Goal: Task Accomplishment & Management: Use online tool/utility

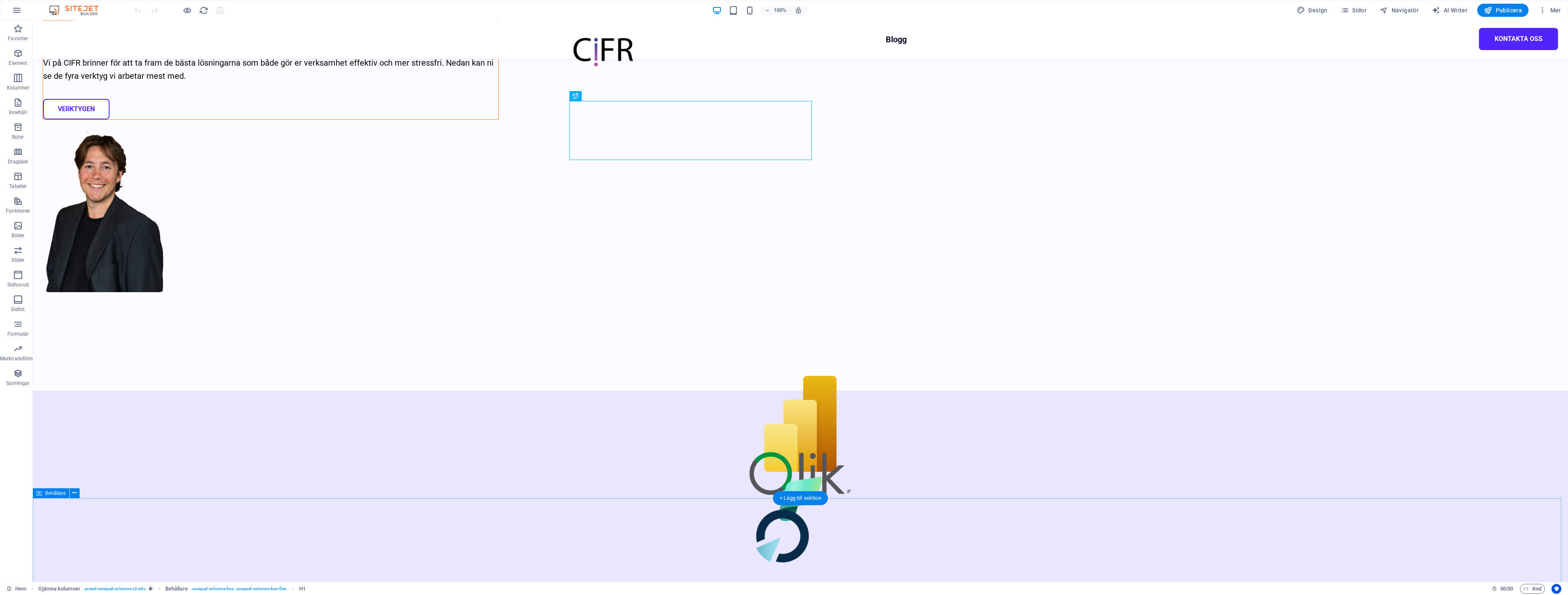
scroll to position [1072, 0]
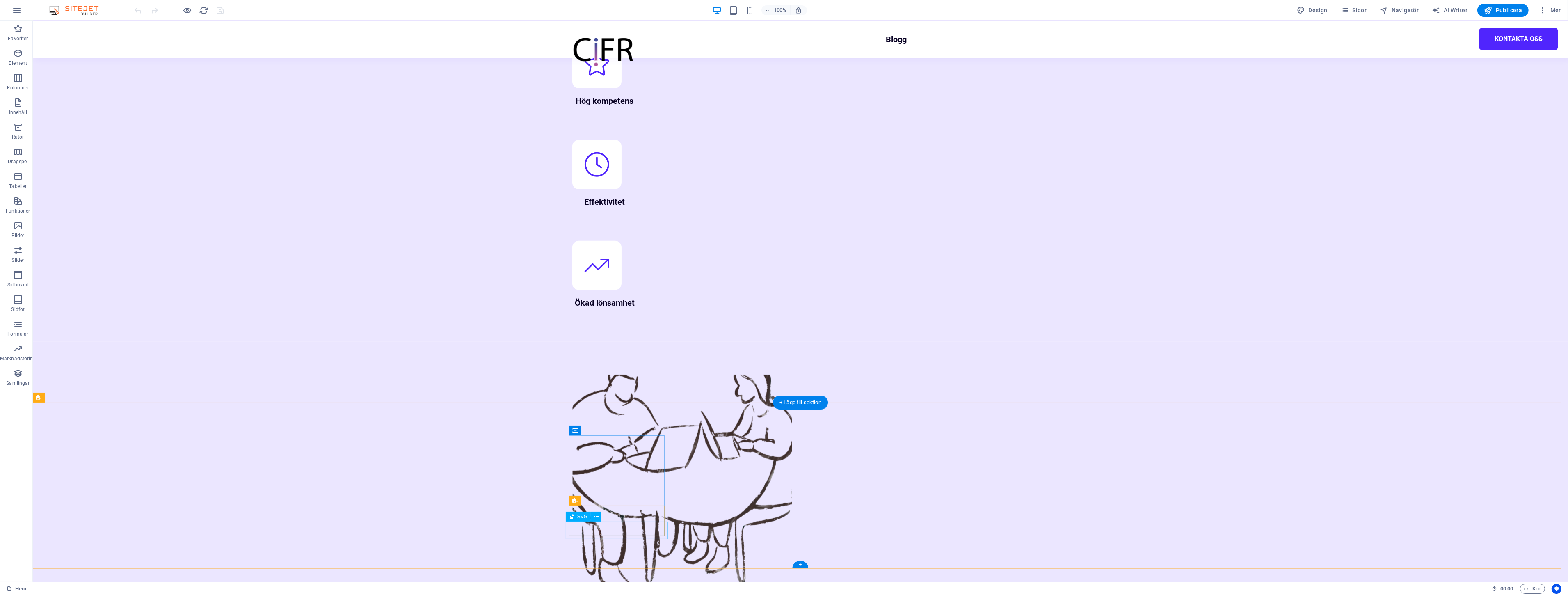
select select "px"
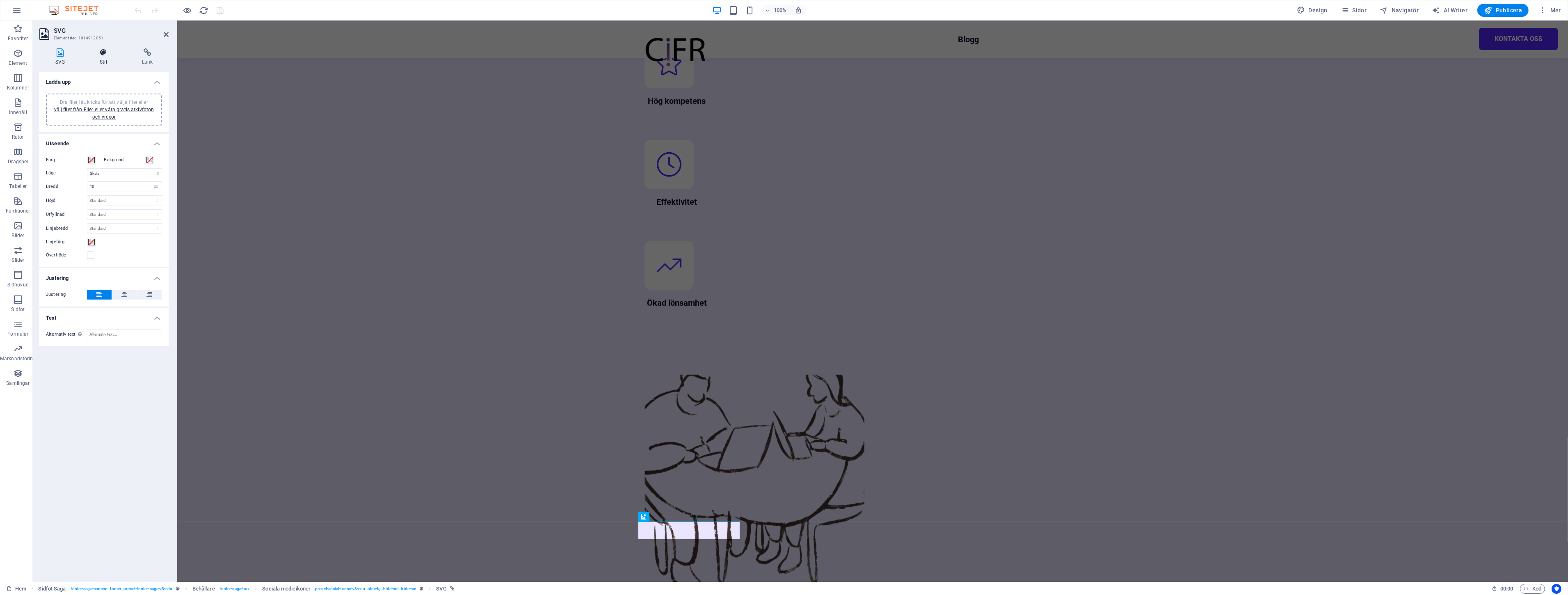
drag, startPoint x: 105, startPoint y: 44, endPoint x: 105, endPoint y: 50, distance: 6.0
click at [105, 44] on div "SVG Stil Länk [PERSON_NAME] Dra [PERSON_NAME] hit, klicka för att välja filer […" at bounding box center [104, 312] width 142 height 540
click at [104, 55] on icon at bounding box center [103, 52] width 39 height 8
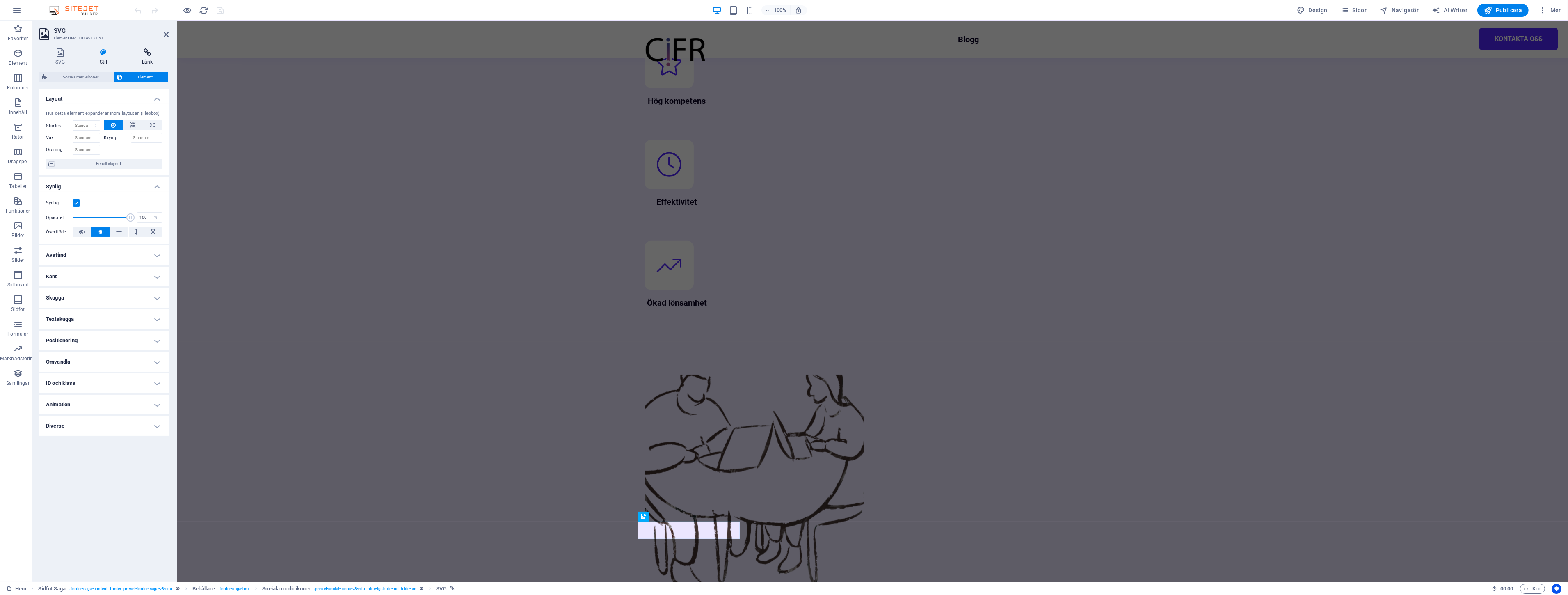
click at [138, 57] on h4 "Länk" at bounding box center [147, 57] width 43 height 17
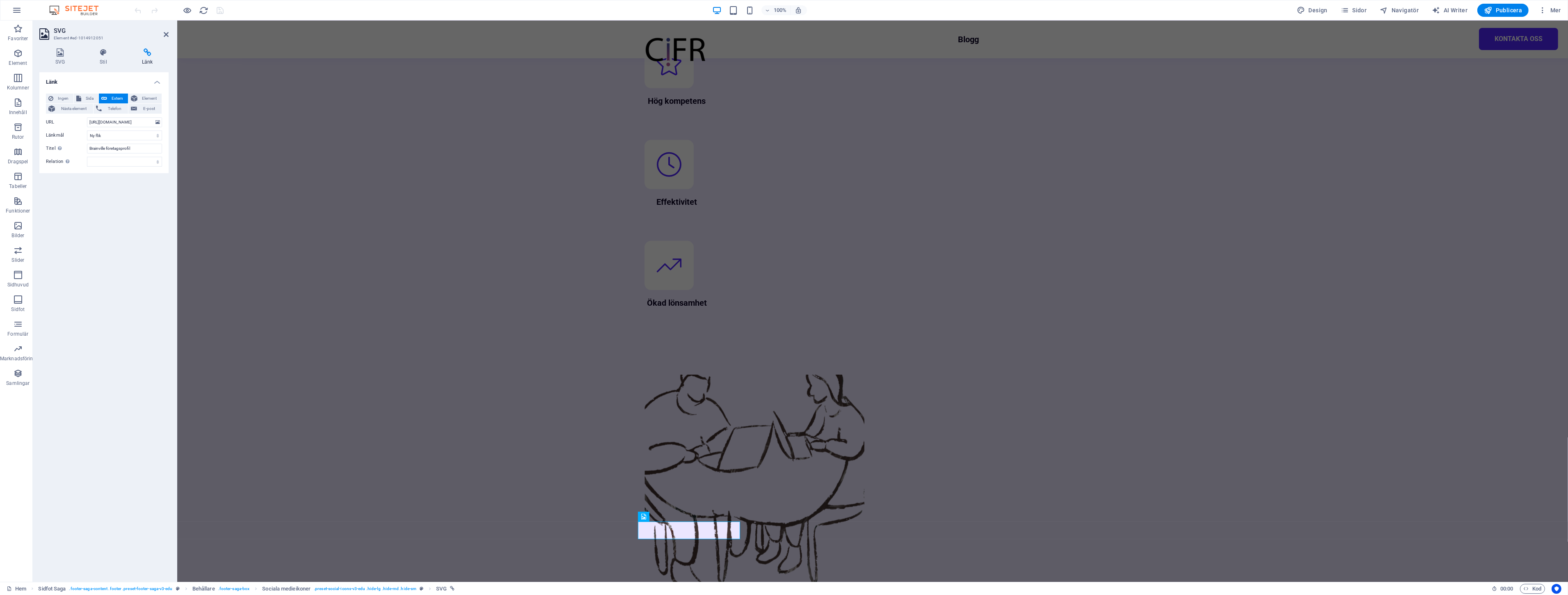
click at [100, 43] on div "SVG Stil Länk [PERSON_NAME] Dra [PERSON_NAME] hit, klicka för att välja filer […" at bounding box center [104, 312] width 142 height 540
click at [100, 63] on h4 "Stil" at bounding box center [105, 57] width 42 height 17
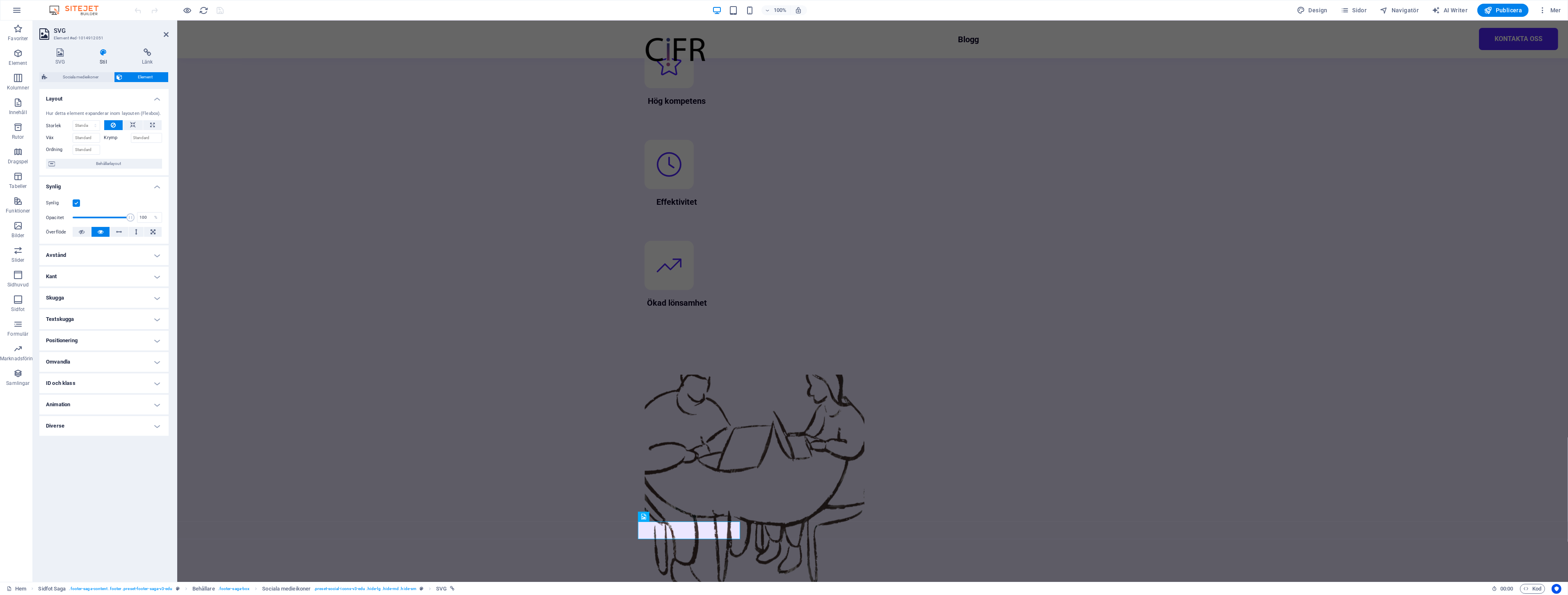
drag, startPoint x: 80, startPoint y: 73, endPoint x: 88, endPoint y: 60, distance: 15.3
click at [88, 60] on div "SVG Stil Länk [PERSON_NAME] Dra [PERSON_NAME] hit, klicka för att välja filer […" at bounding box center [104, 312] width 129 height 527
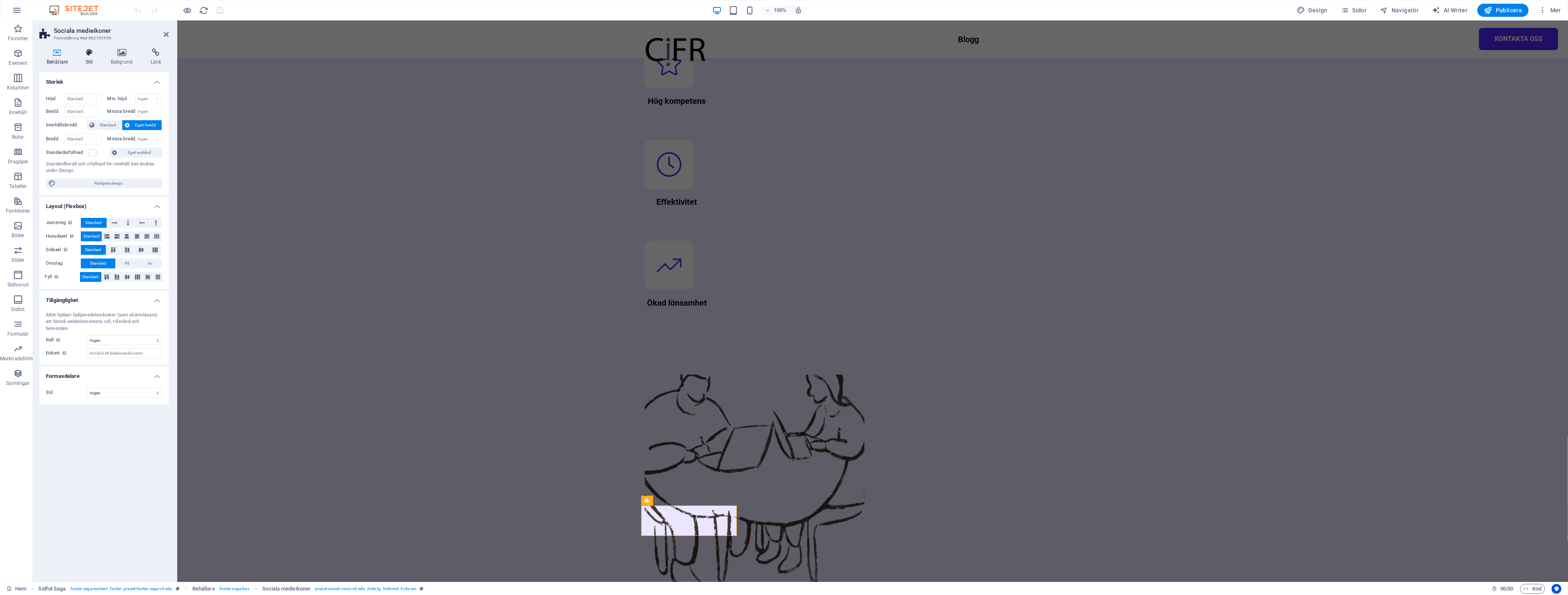
click at [85, 51] on icon at bounding box center [89, 52] width 22 height 8
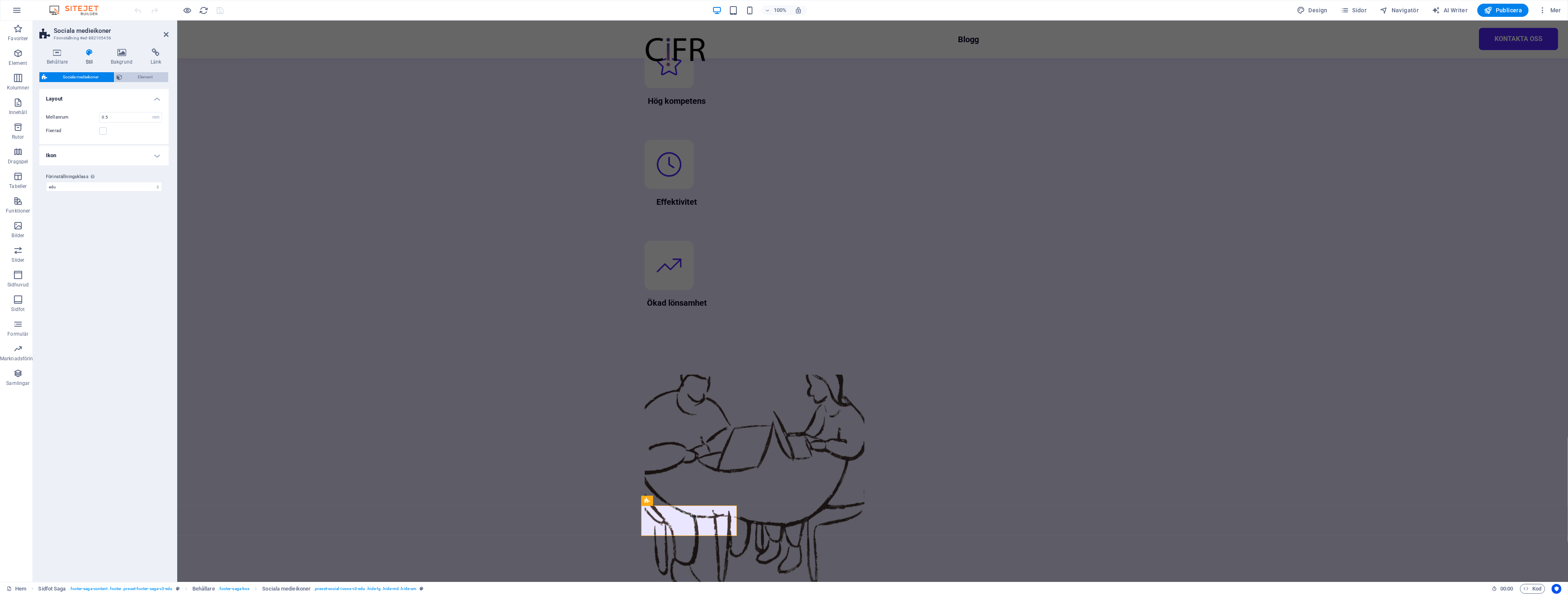
click at [131, 77] on span "Element" at bounding box center [145, 77] width 41 height 10
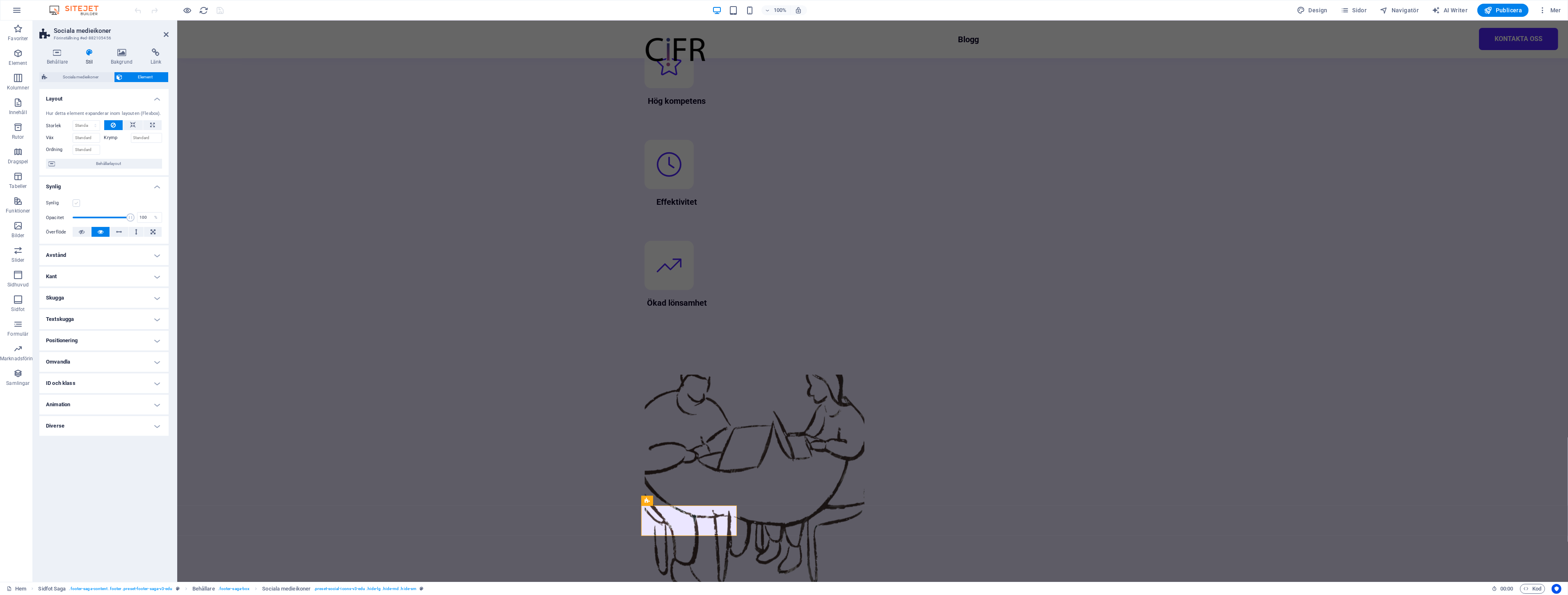
click at [77, 200] on label at bounding box center [76, 203] width 7 height 7
click at [0, 0] on input "Synlig" at bounding box center [0, 0] width 0 height 0
select select "footer"
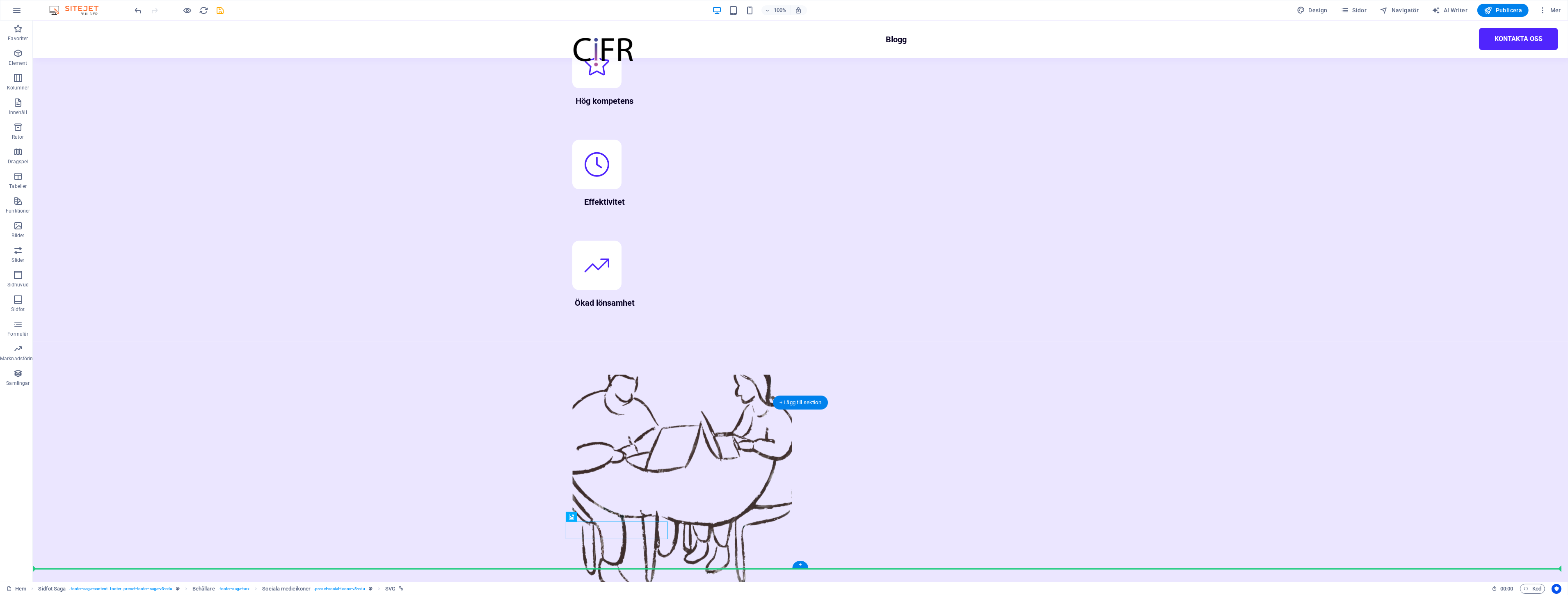
drag, startPoint x: 584, startPoint y: 528, endPoint x: 957, endPoint y: 517, distance: 373.2
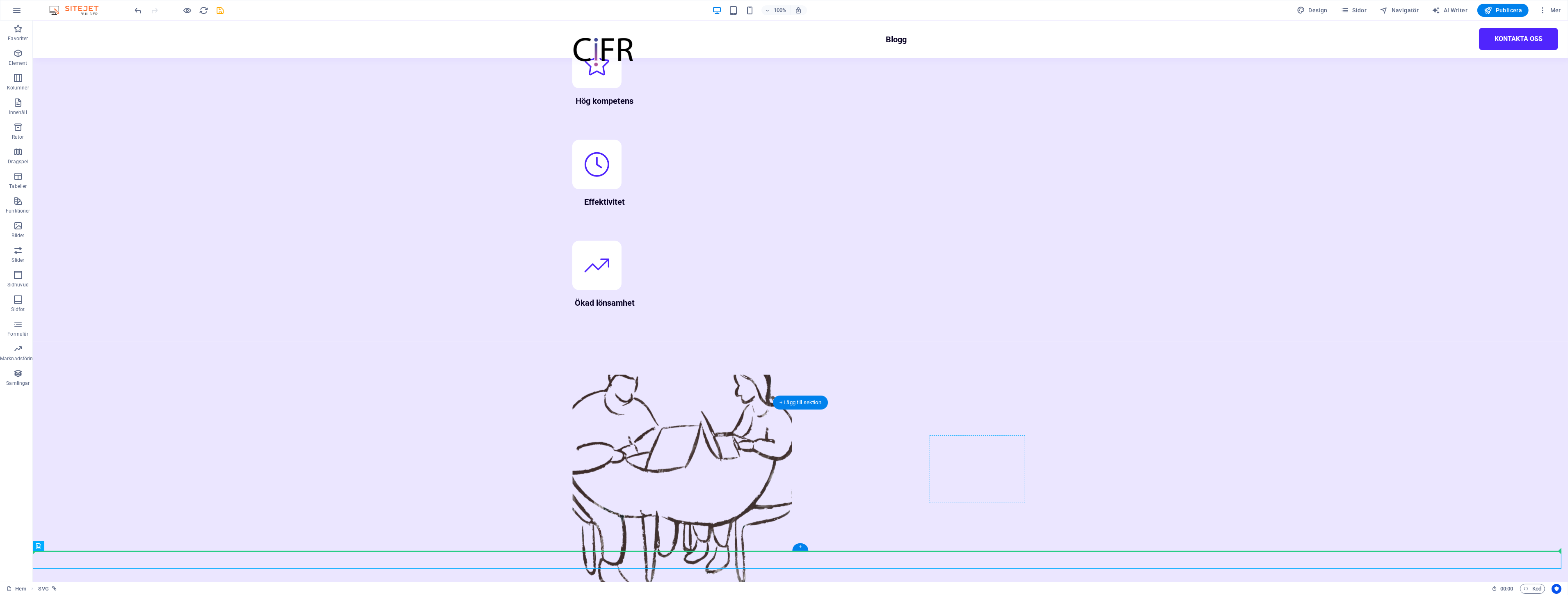
drag, startPoint x: 37, startPoint y: 558, endPoint x: 948, endPoint y: 491, distance: 913.5
drag, startPoint x: 42, startPoint y: 556, endPoint x: 994, endPoint y: 487, distance: 954.5
drag, startPoint x: 161, startPoint y: 560, endPoint x: 942, endPoint y: 495, distance: 783.7
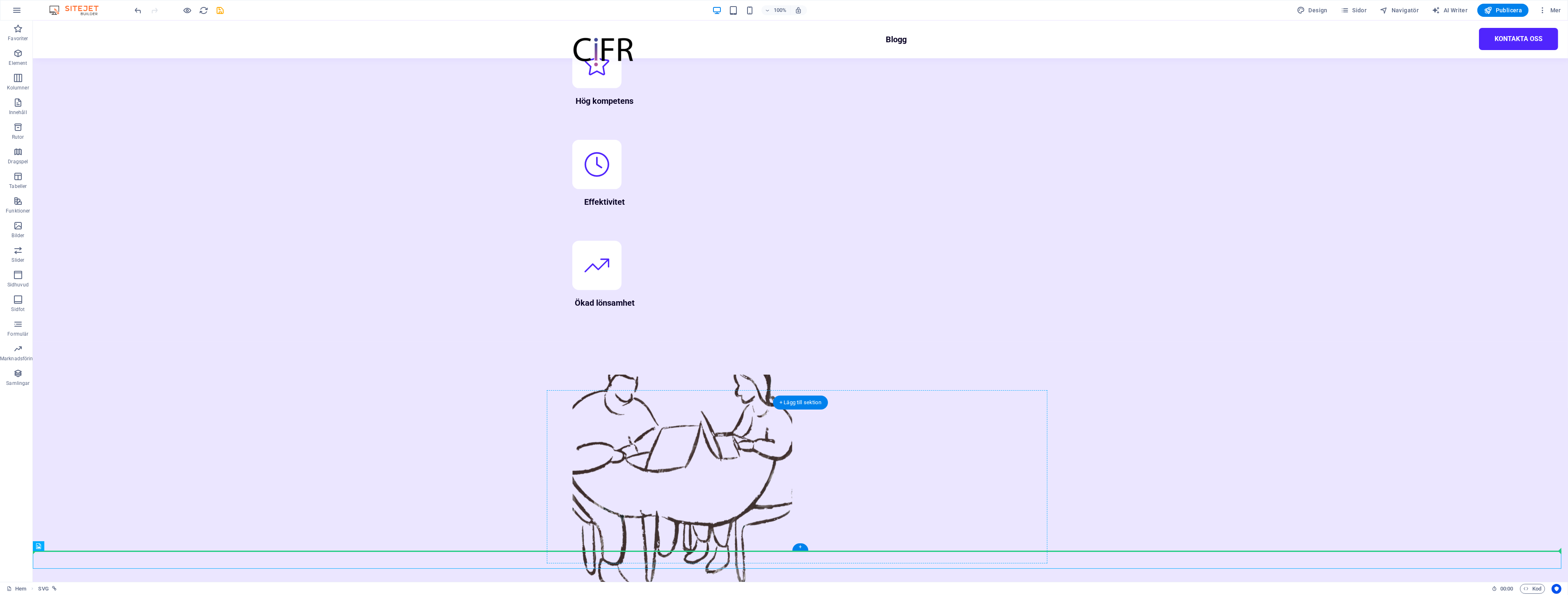
drag, startPoint x: 37, startPoint y: 558, endPoint x: 990, endPoint y: 481, distance: 956.1
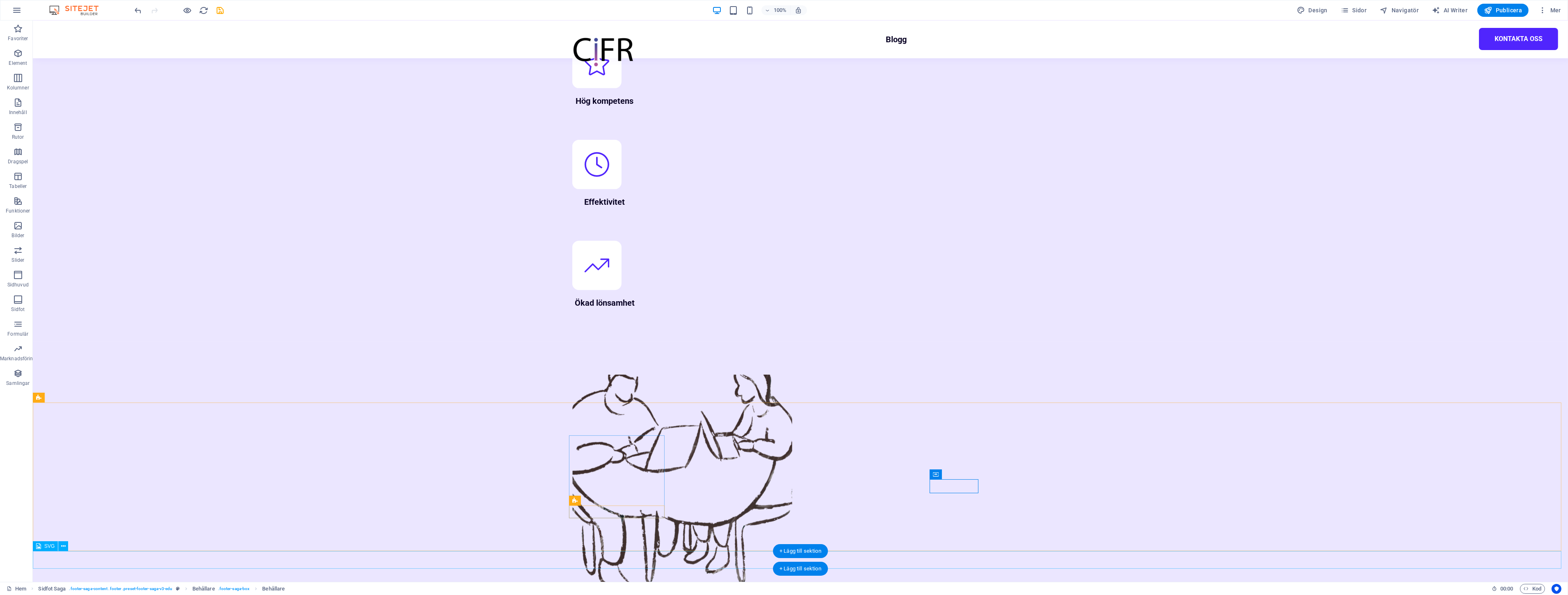
select select "footer"
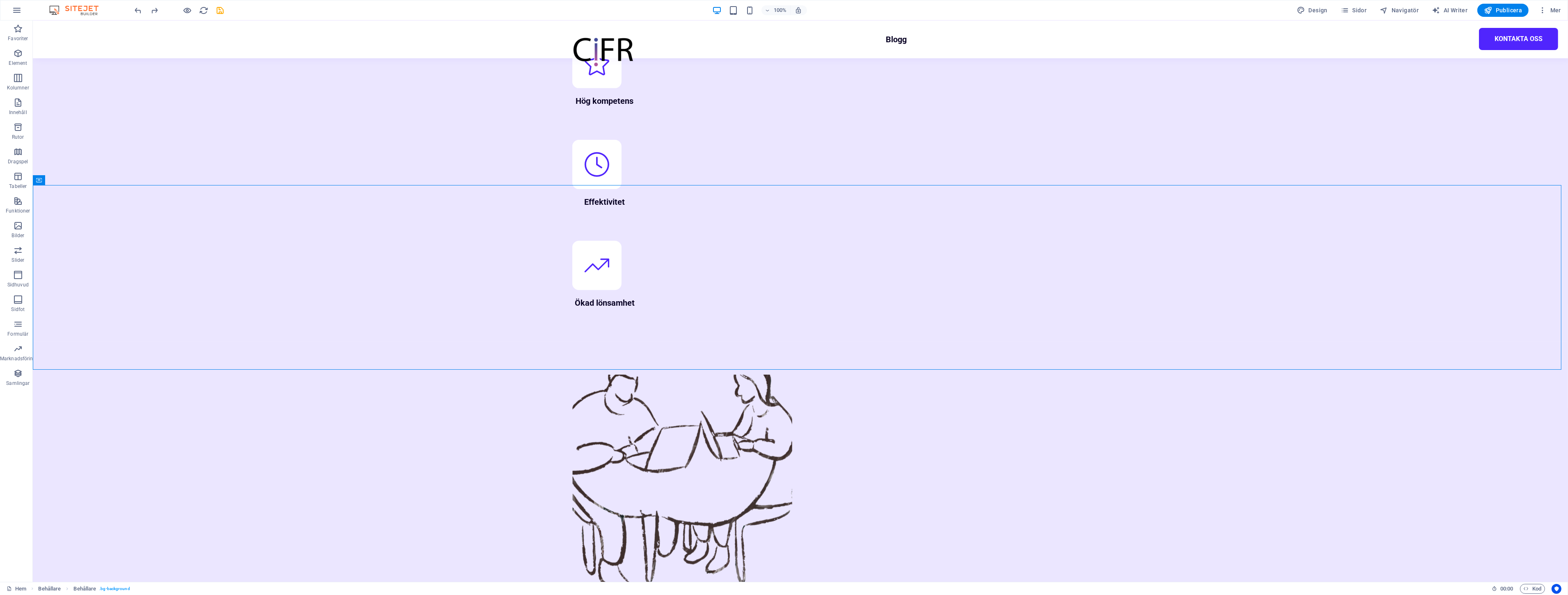
click at [74, 576] on body "Skip to main content Blogg Kontakta oss Gör bättre val med beslutstöd Vi på CIF…" at bounding box center [800, 412] width 1535 height 2927
click at [74, 576] on body "Skip to main content Blogg Kontakta oss Gör bättre val med beslutstöd Vi på CIF…" at bounding box center [800, 412] width 1535 height 2927
click at [68, 576] on body "Skip to main content Blogg Kontakta oss Gör bättre val med beslutstöd Vi på CIF…" at bounding box center [800, 412] width 1535 height 2927
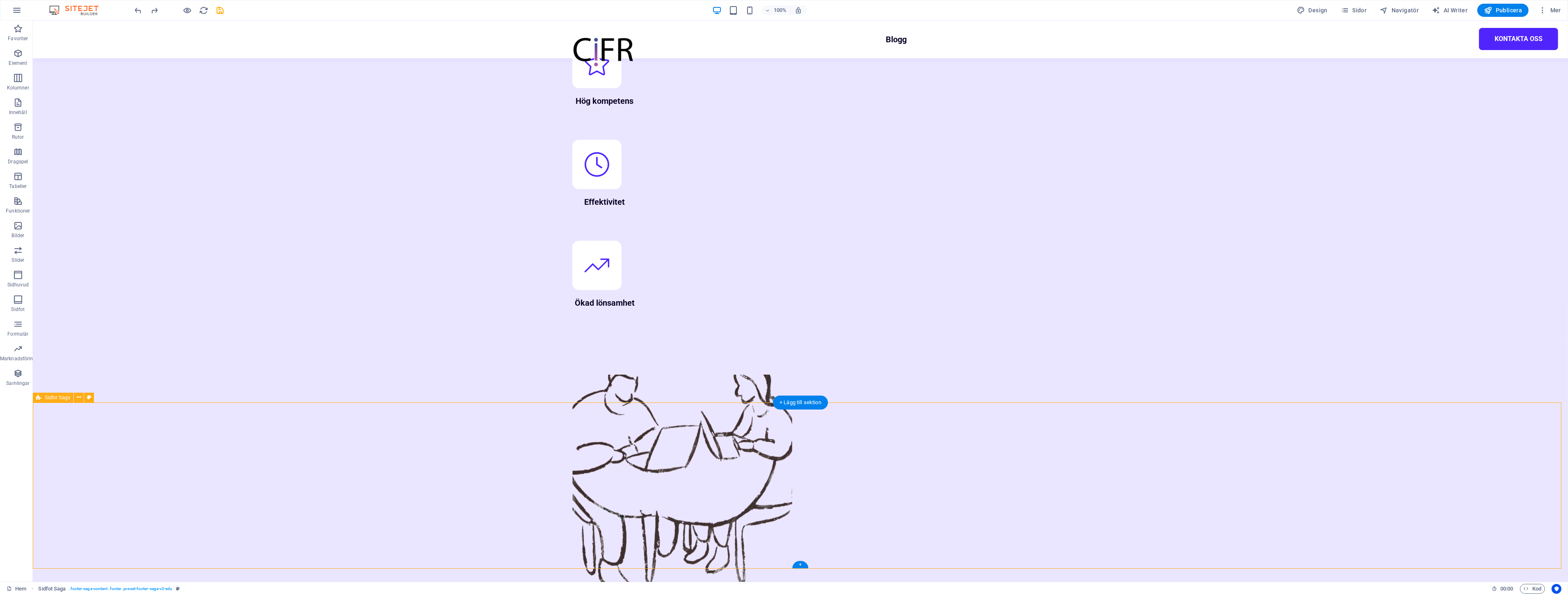
select select "footer"
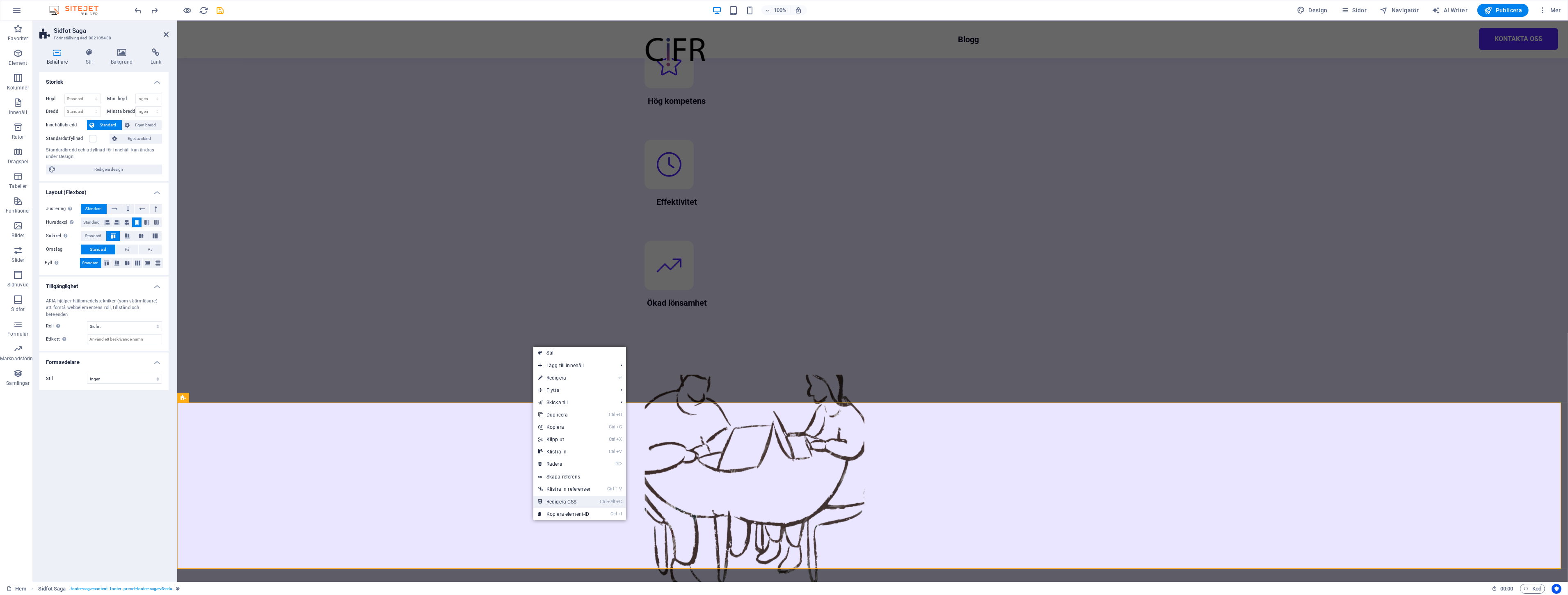
click at [590, 502] on link "Ctrl Alt C Redigera CSS" at bounding box center [564, 502] width 62 height 12
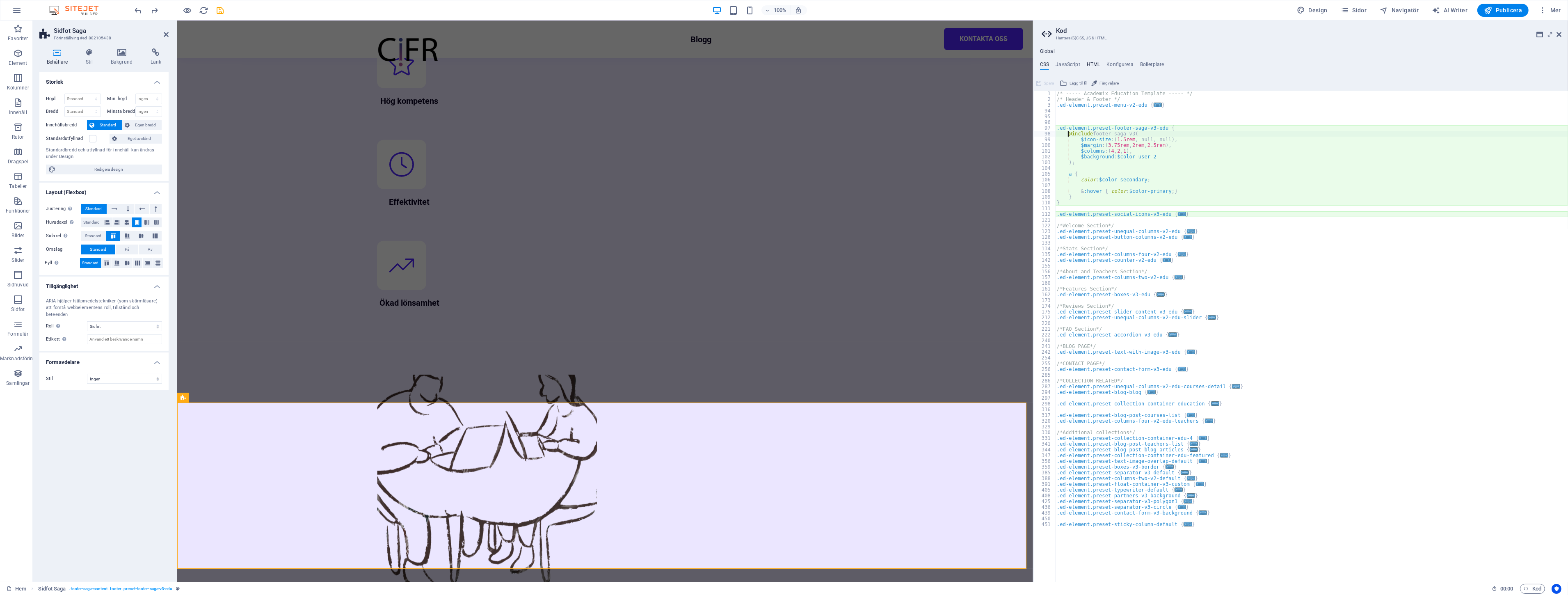
click at [1098, 65] on h4 "HTML" at bounding box center [1093, 66] width 13 height 9
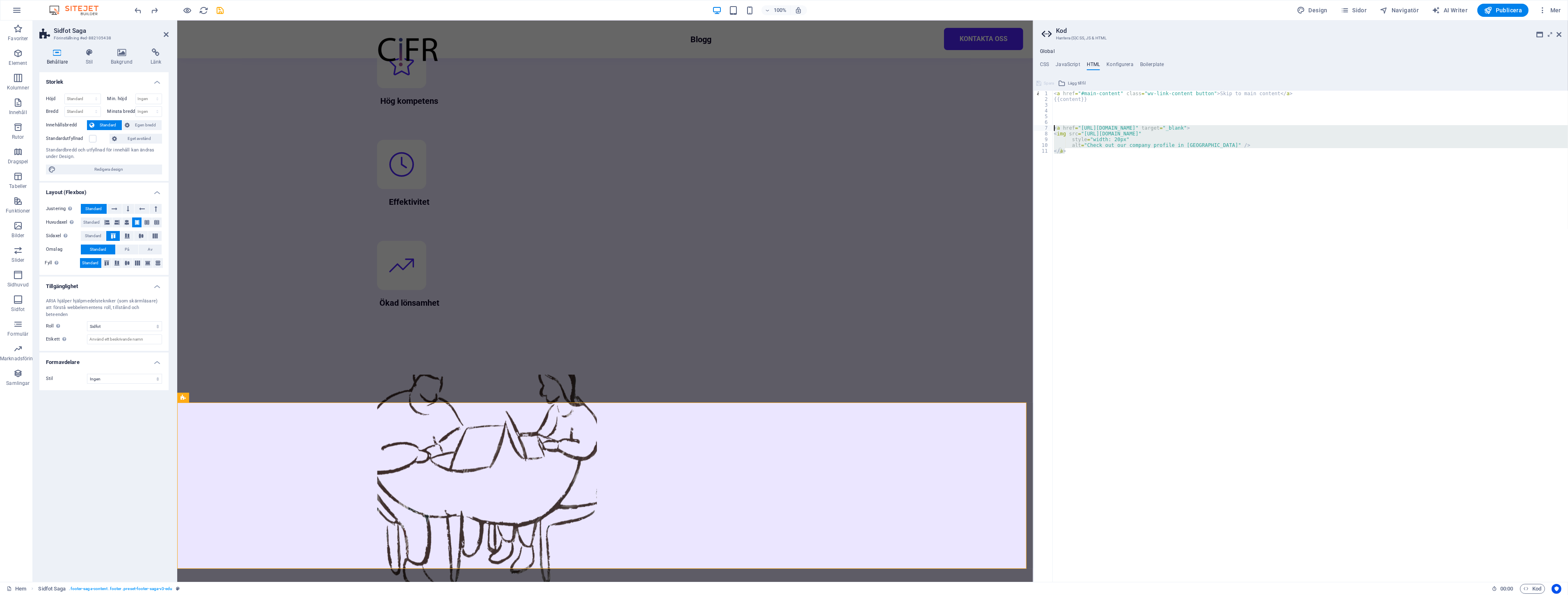
drag, startPoint x: 1156, startPoint y: 177, endPoint x: 1040, endPoint y: 129, distance: 125.5
click at [1040, 129] on div "<a href="#main-content" class="wv-link-content button">Skip to main content</a>…" at bounding box center [1301, 336] width 534 height 491
drag, startPoint x: 1086, startPoint y: 153, endPoint x: 1045, endPoint y: 127, distance: 48.5
click at [1045, 127] on div "</a> 1 2 3 4 5 6 7 8 9 10 11 < a href = "#main-content" class = "wv-link-conten…" at bounding box center [1301, 336] width 534 height 491
paste textarea "/div>"
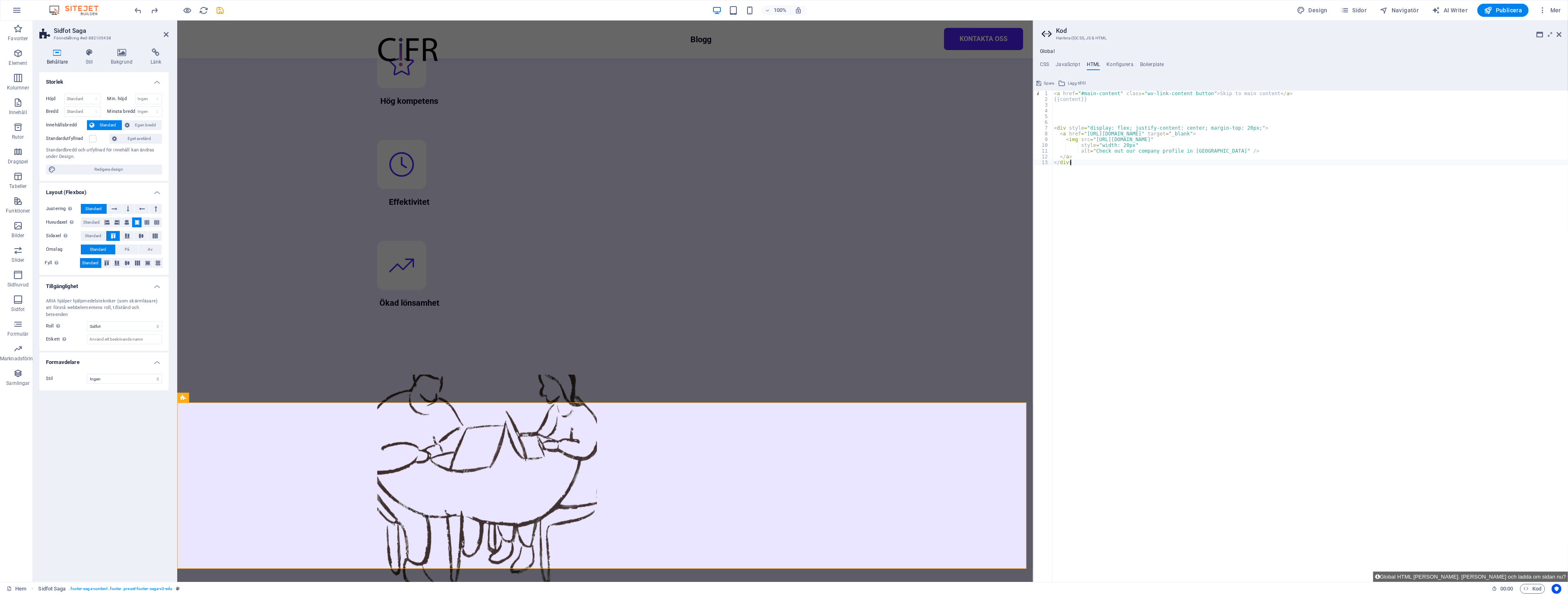
click at [1116, 175] on div "< a href = "#main-content" class = "wv-link-content button" > Skip to main cont…" at bounding box center [1310, 342] width 516 height 503
click at [1122, 143] on div "< a href = "#main-content" class = "wv-link-content button" > Skip to main cont…" at bounding box center [1310, 342] width 516 height 503
click at [1217, 217] on div "< a href = "#main-content" class = "wv-link-content button" > Skip to main cont…" at bounding box center [1310, 342] width 516 height 503
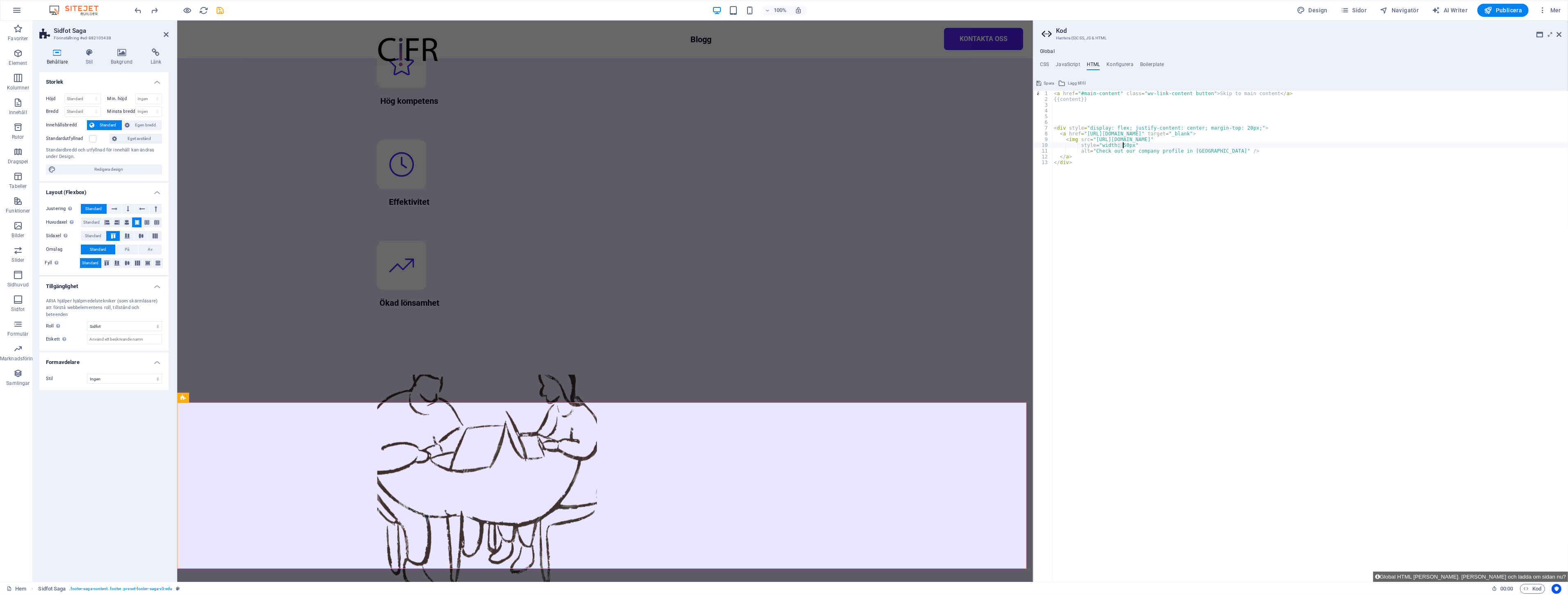
click at [1177, 220] on div "< a href = "#main-content" class = "wv-link-content button" > Skip to main cont…" at bounding box center [1310, 342] width 516 height 503
type textarea "</div>"
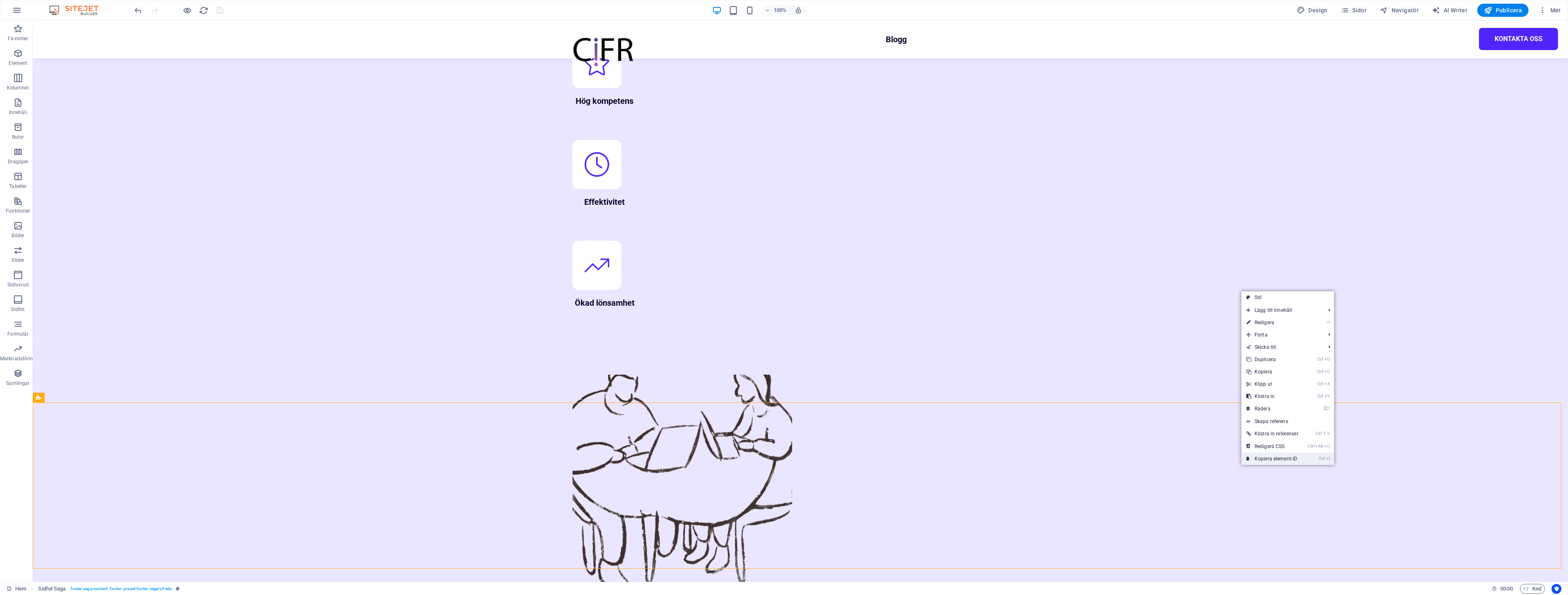
click at [1273, 460] on link "Ctrl I Kopiera element-ID" at bounding box center [1273, 459] width 62 height 12
click at [1300, 452] on link "Ctrl Alt C Redigera CSS" at bounding box center [1296, 454] width 62 height 12
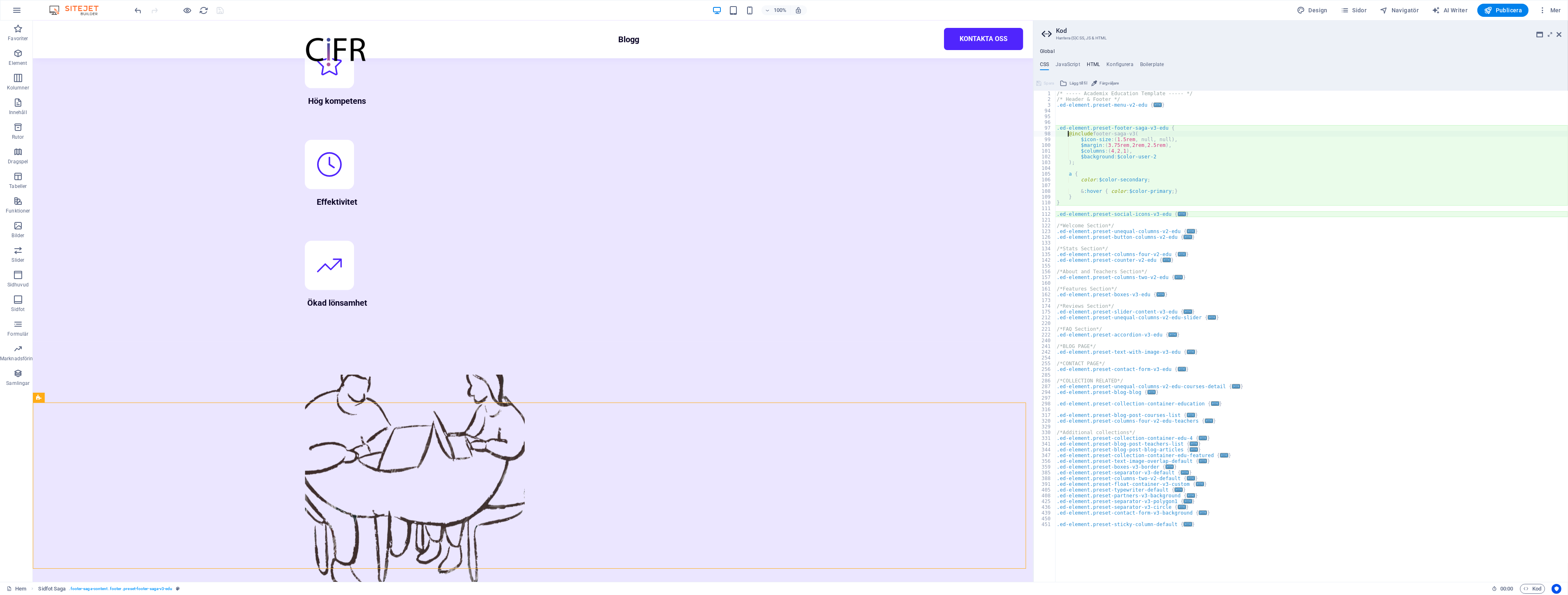
click at [1091, 62] on h4 "HTML" at bounding box center [1093, 66] width 13 height 9
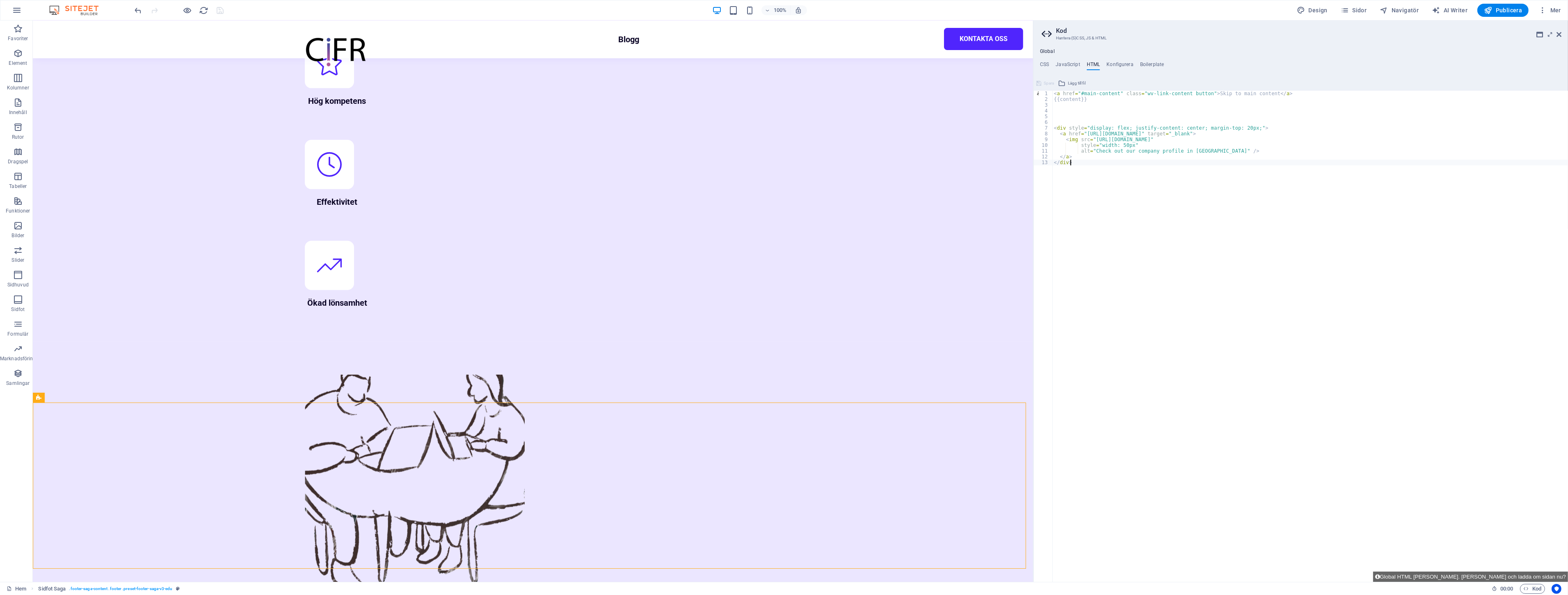
click at [1113, 260] on div "< a href = "#main-content" class = "wv-link-content button" > Skip to main cont…" at bounding box center [1310, 342] width 516 height 503
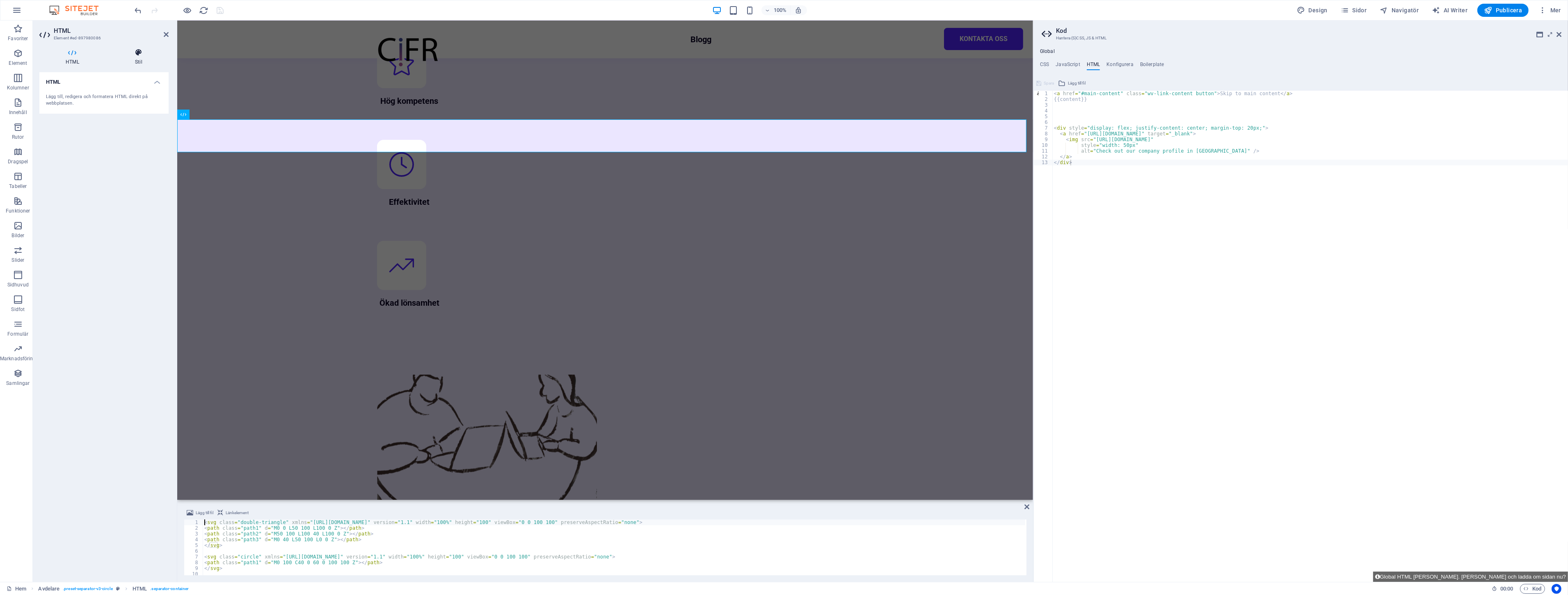
click at [137, 56] on icon at bounding box center [139, 52] width 60 height 8
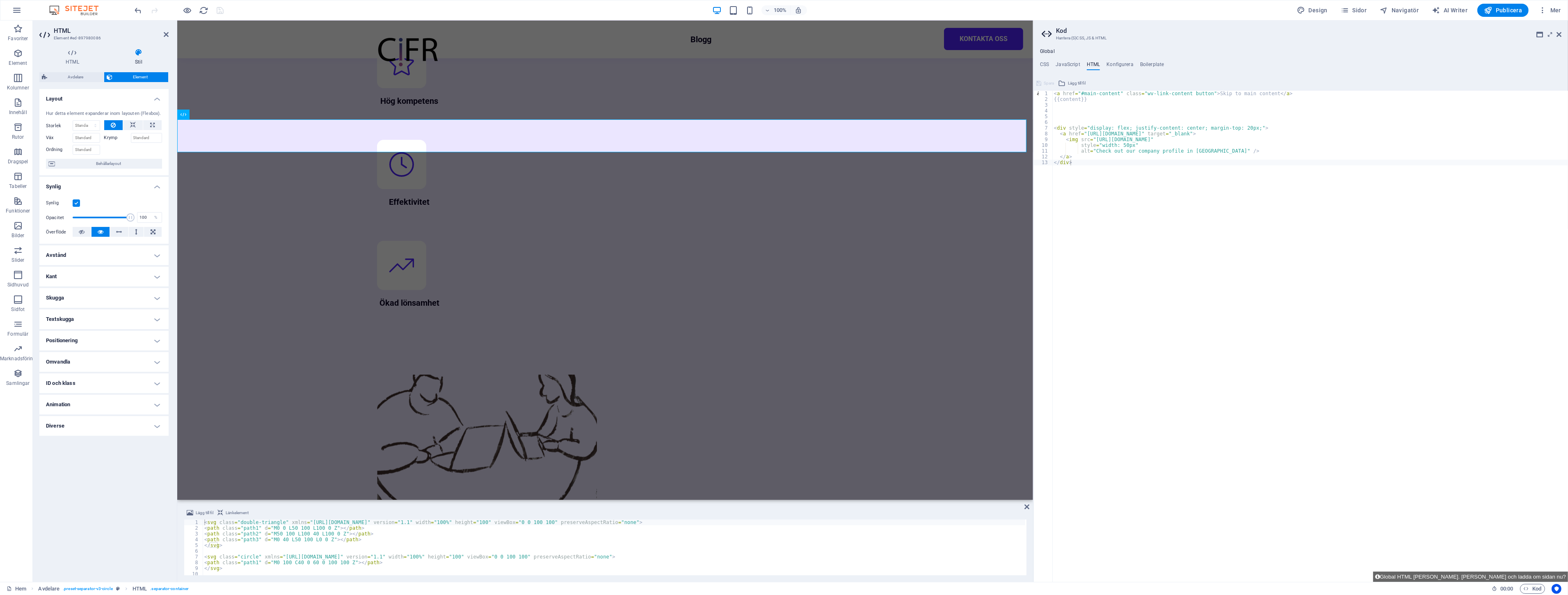
click at [79, 200] on label at bounding box center [76, 203] width 7 height 7
click at [0, 0] on input "Synlig" at bounding box center [0, 0] width 0 height 0
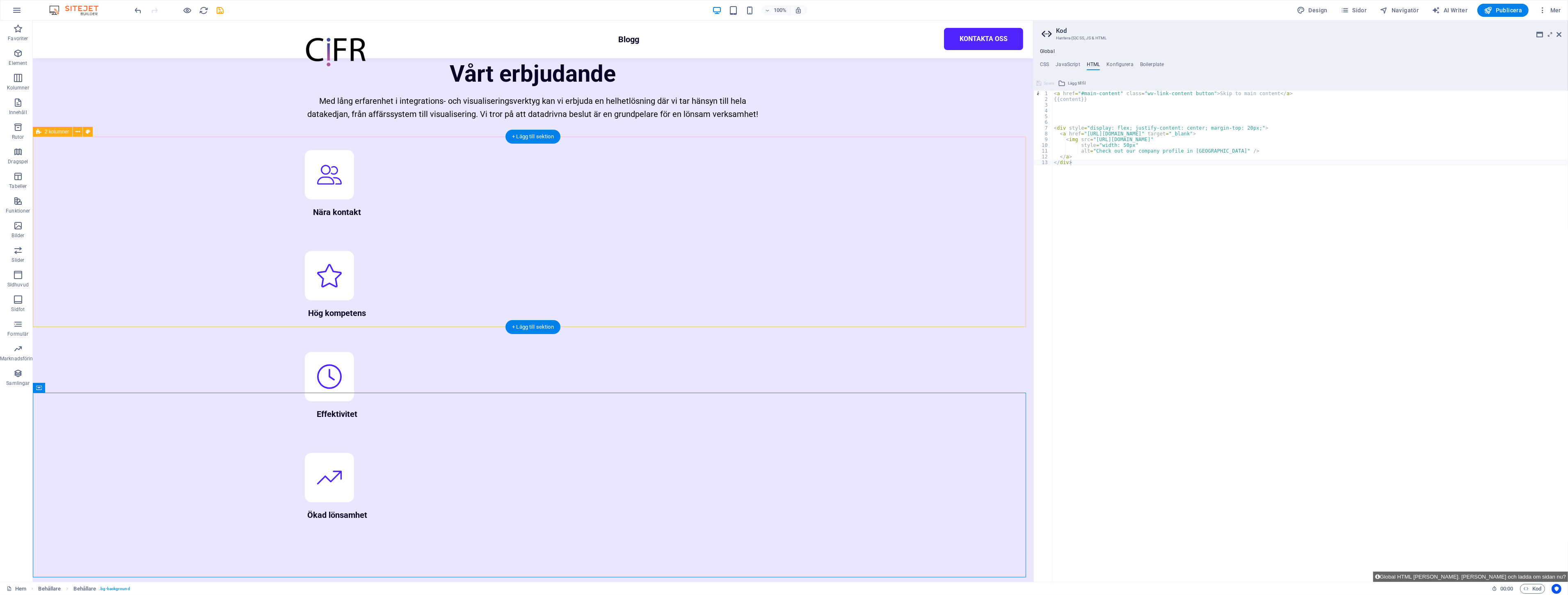
scroll to position [844, 0]
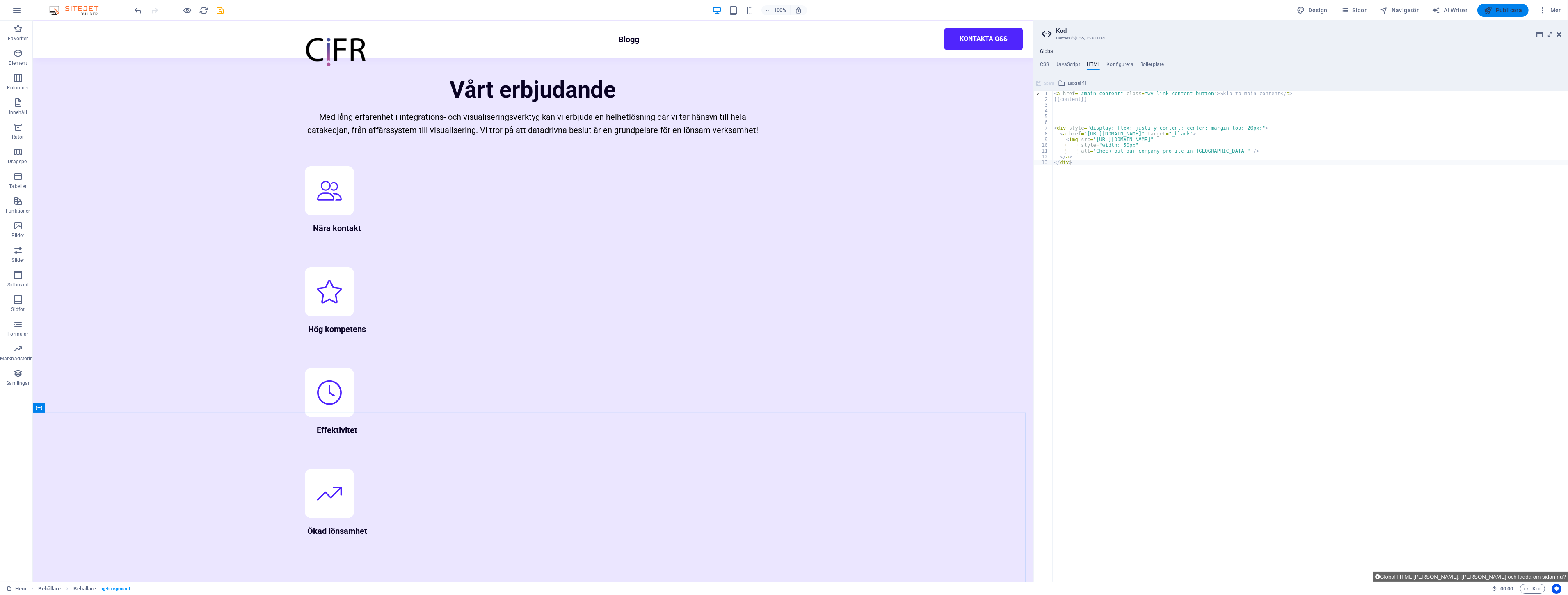
click at [1507, 12] on span "Publicera" at bounding box center [1503, 10] width 38 height 8
